Goal: Transaction & Acquisition: Purchase product/service

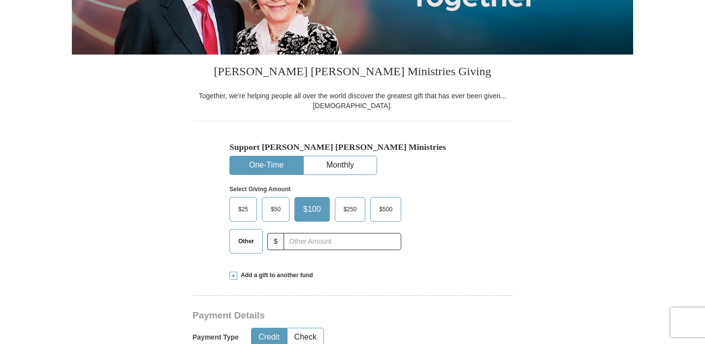
scroll to position [193, 0]
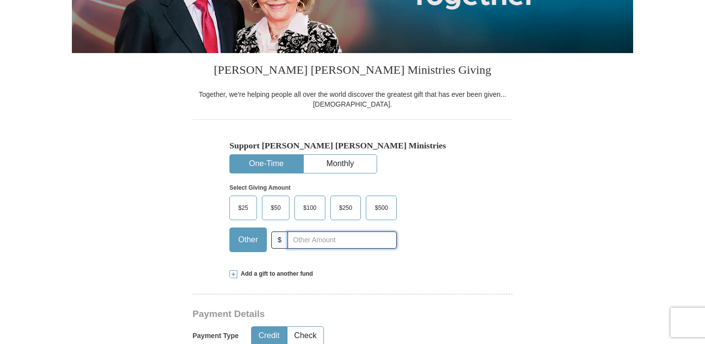
click at [294, 238] on input "text" at bounding box center [341, 240] width 109 height 17
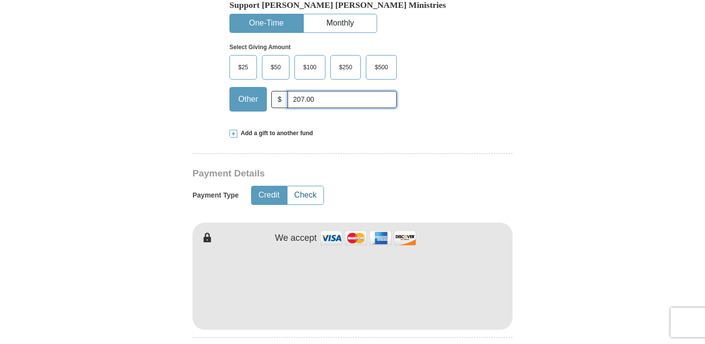
scroll to position [346, 0]
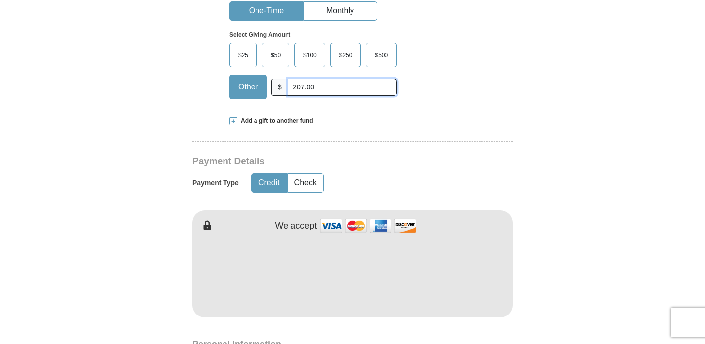
type input "207.00"
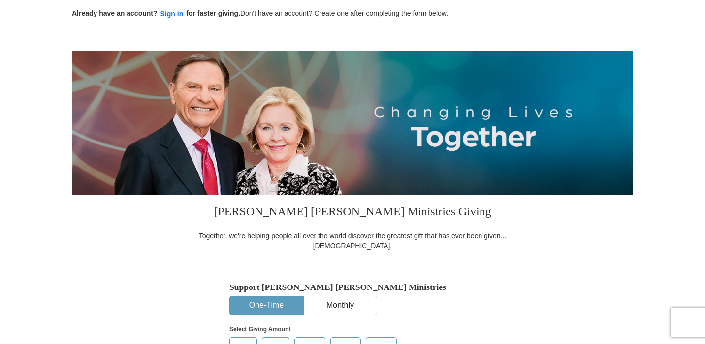
scroll to position [0, 0]
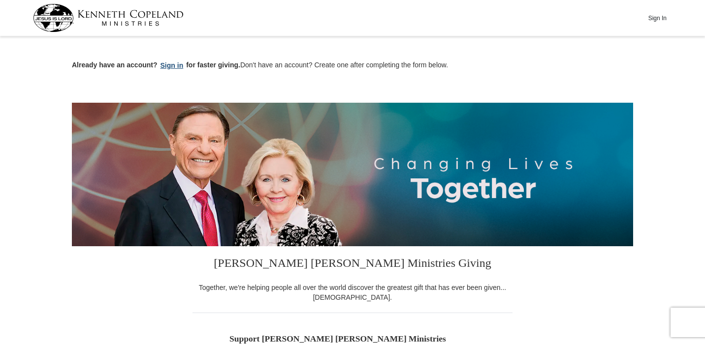
click at [172, 68] on button "Sign in" at bounding box center [171, 65] width 29 height 11
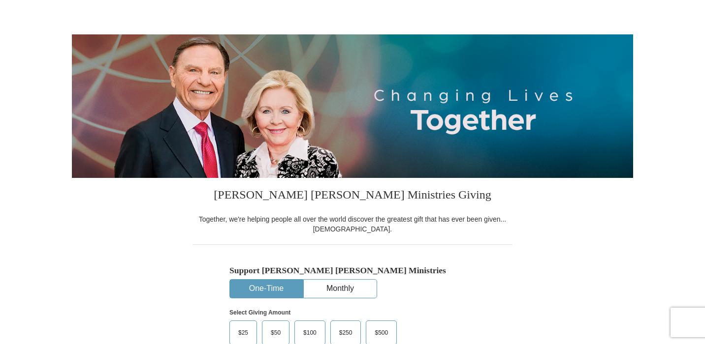
select select "PA"
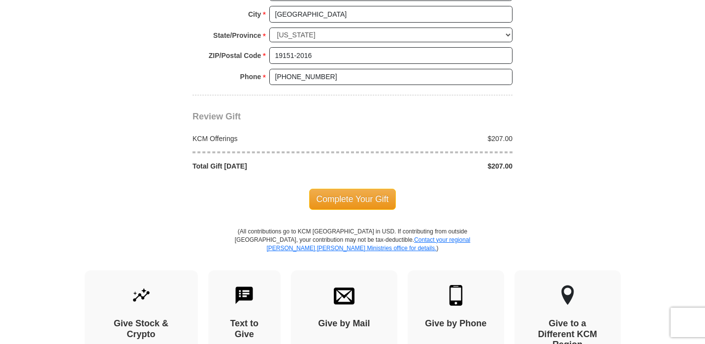
scroll to position [828, 0]
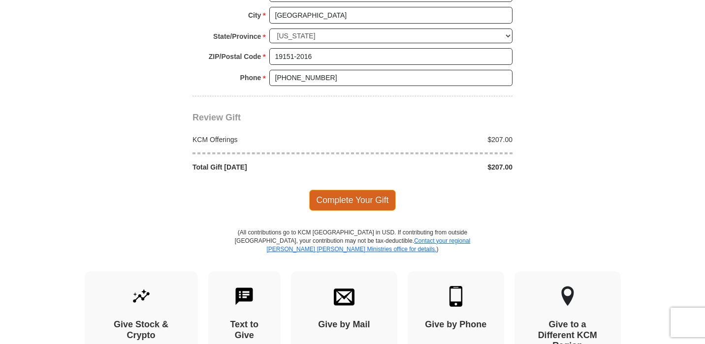
click at [343, 199] on span "Complete Your Gift" at bounding box center [352, 200] width 87 height 21
